Goal: Task Accomplishment & Management: Manage account settings

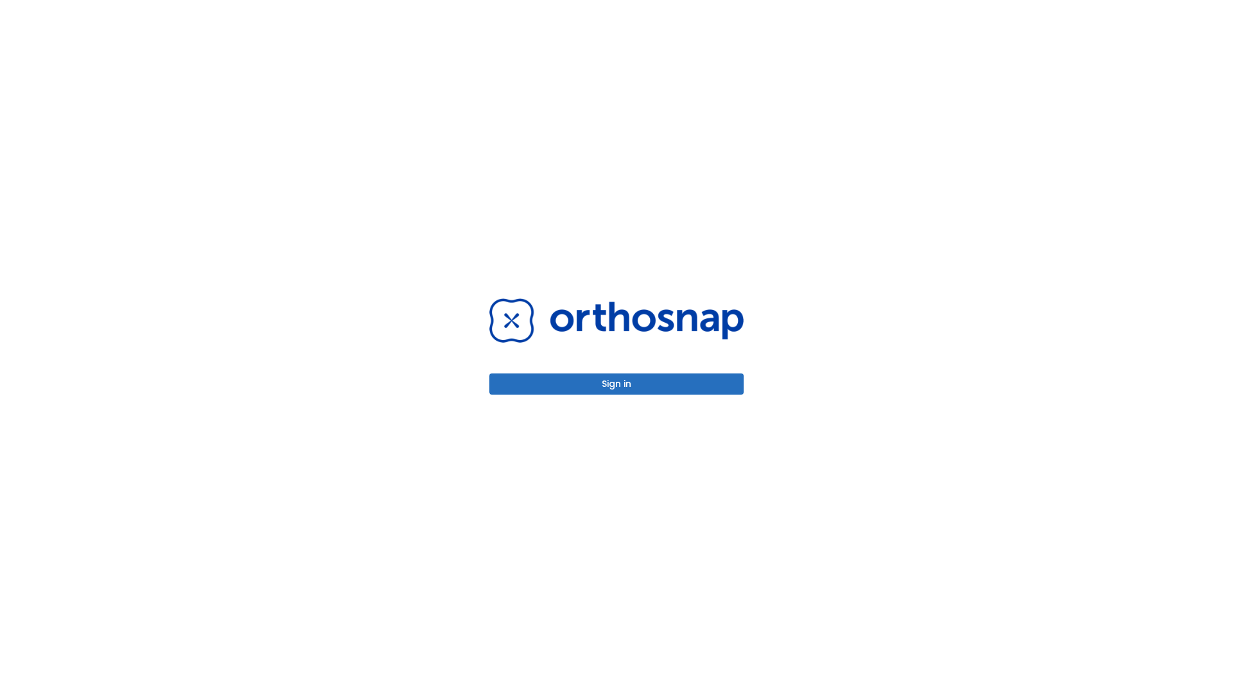
click at [616, 384] on button "Sign in" at bounding box center [616, 384] width 254 height 21
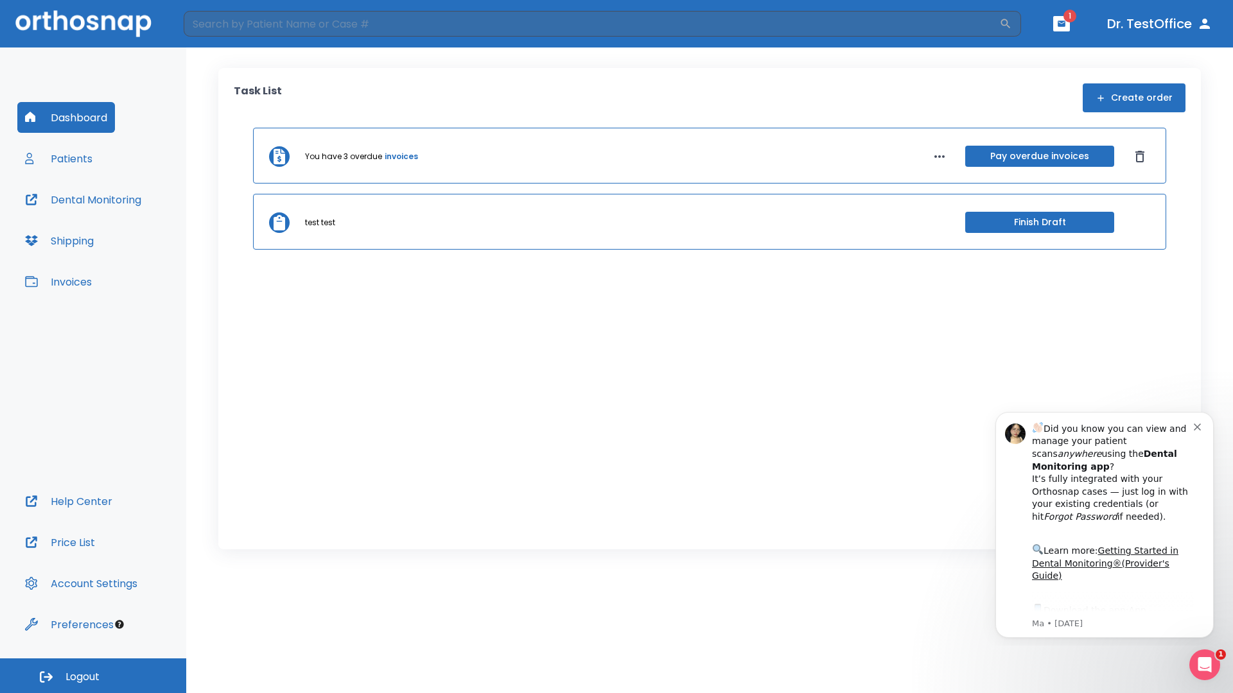
click at [93, 676] on span "Logout" at bounding box center [82, 677] width 34 height 14
